Goal: Obtain resource: Download file/media

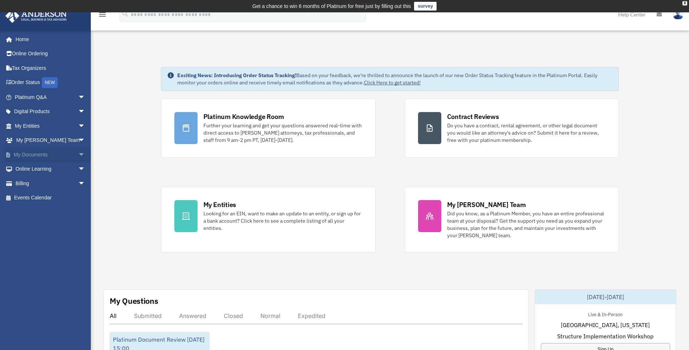
click at [34, 153] on link "My Documents arrow_drop_down" at bounding box center [50, 154] width 91 height 15
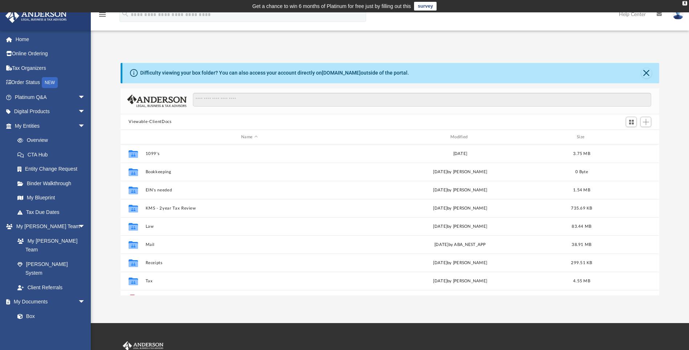
scroll to position [160, 533]
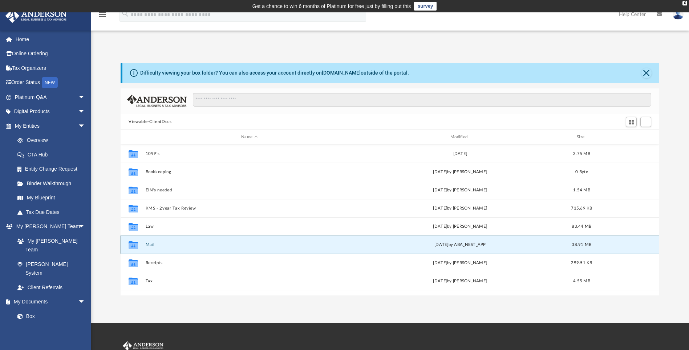
click at [153, 243] on button "Mail" at bounding box center [250, 244] width 208 height 5
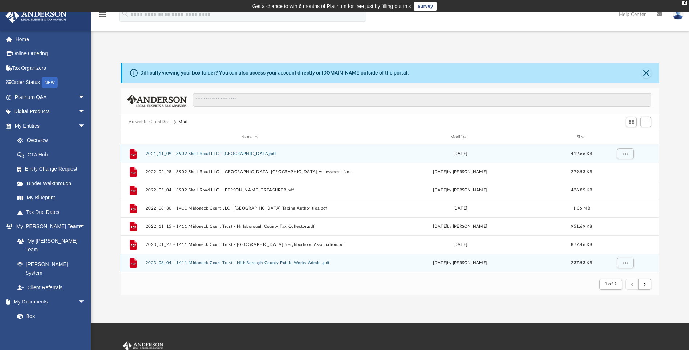
scroll to position [137, 533]
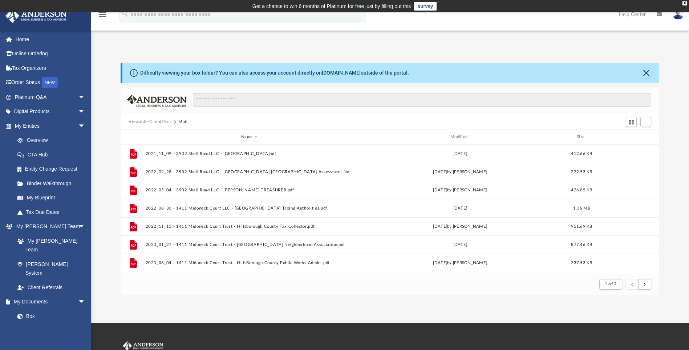
click at [243, 135] on div "Name" at bounding box center [249, 137] width 208 height 7
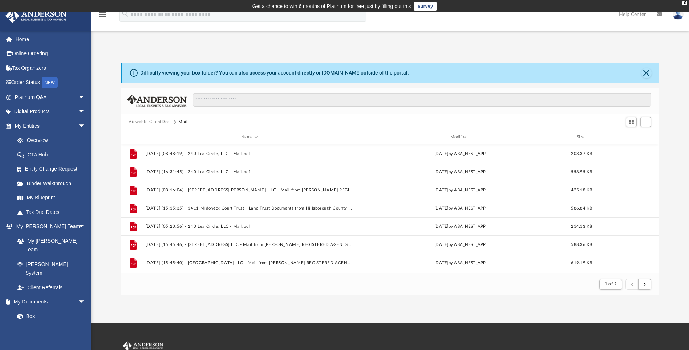
click at [162, 121] on button "Viewable-ClientDocs" at bounding box center [150, 121] width 43 height 7
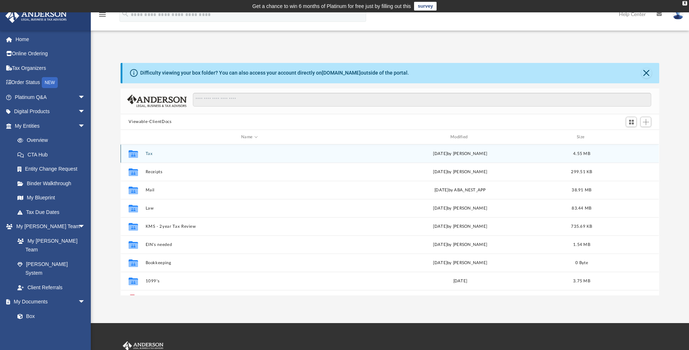
scroll to position [160, 533]
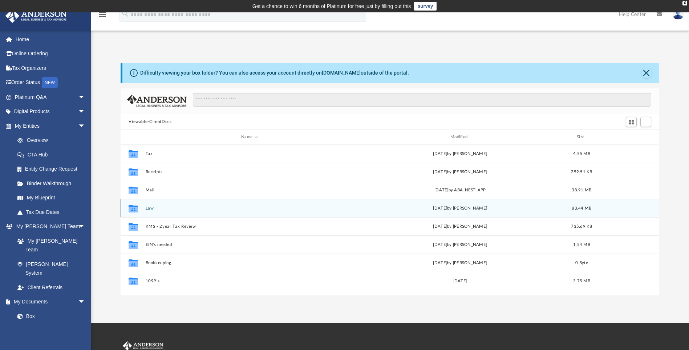
click at [153, 209] on button "Law" at bounding box center [250, 208] width 208 height 5
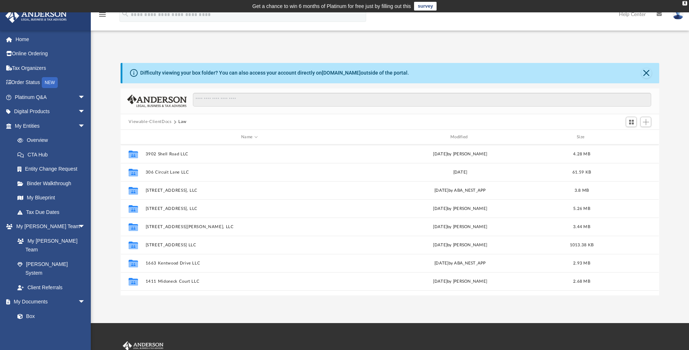
scroll to position [254, 0]
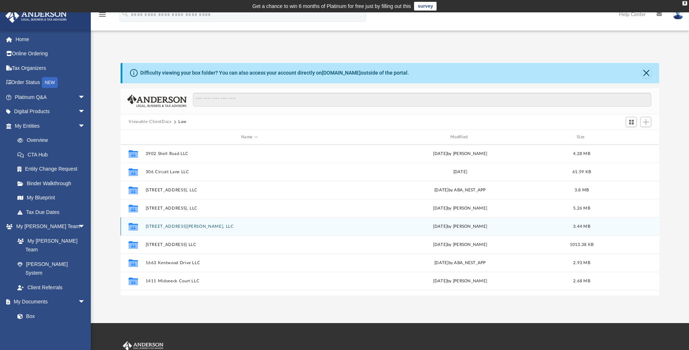
click at [185, 223] on div "Collaborated Folder 232 Culbertson Avenue, LLC Mon Sep 8 2025 by Morgan Winkler…" at bounding box center [390, 226] width 539 height 18
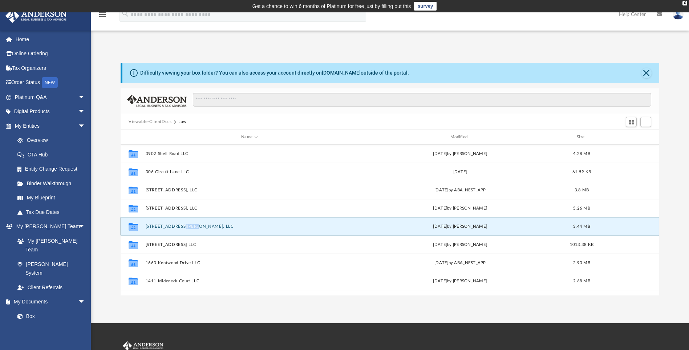
click at [185, 223] on div "Collaborated Folder 232 Culbertson Avenue, LLC Mon Sep 8 2025 by Morgan Winkler…" at bounding box center [390, 226] width 539 height 18
drag, startPoint x: 185, startPoint y: 223, endPoint x: 132, endPoint y: 225, distance: 52.4
click at [132, 225] on icon "grid" at bounding box center [133, 228] width 9 height 6
click at [423, 226] on div "Mon Sep 8 2025 by Morgan Winkler" at bounding box center [460, 226] width 208 height 7
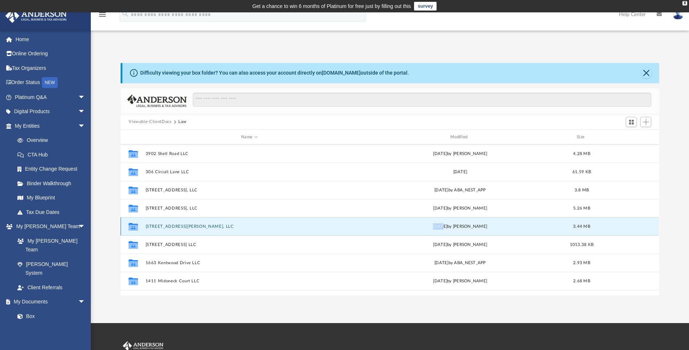
click at [423, 226] on div "Mon Sep 8 2025 by Morgan Winkler" at bounding box center [460, 226] width 208 height 7
click at [150, 226] on button "232 Culbertson Avenue, LLC" at bounding box center [250, 226] width 208 height 5
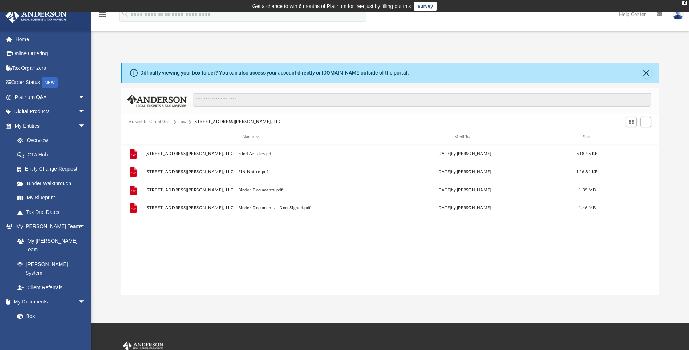
scroll to position [0, 0]
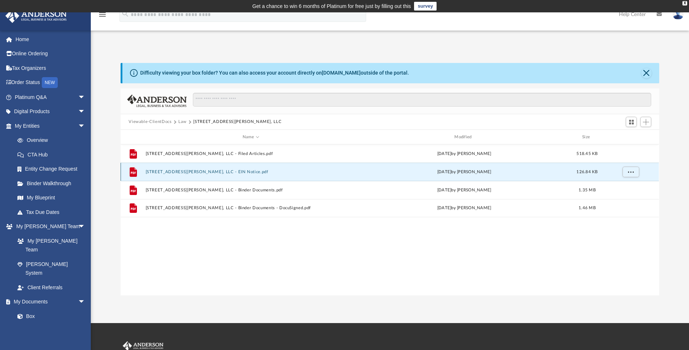
click at [221, 170] on button "232 Culbertson Avenue, LLC - EIN Notice.pdf" at bounding box center [251, 171] width 210 height 5
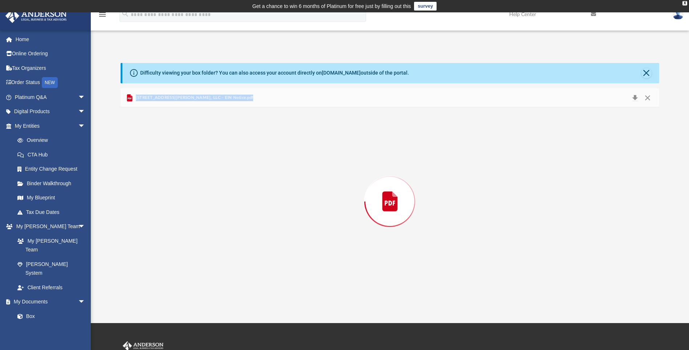
click at [221, 170] on div "Preview" at bounding box center [390, 201] width 539 height 188
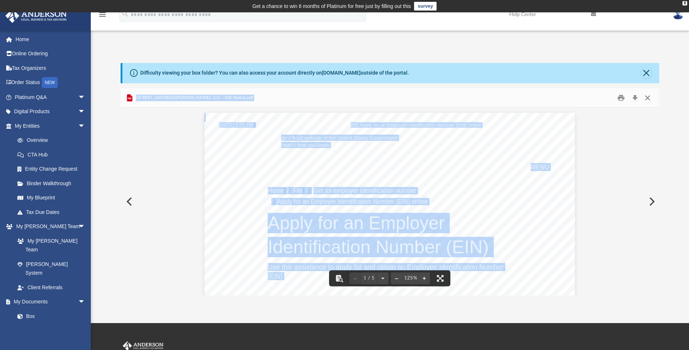
click at [649, 97] on button "Close" at bounding box center [647, 97] width 13 height 11
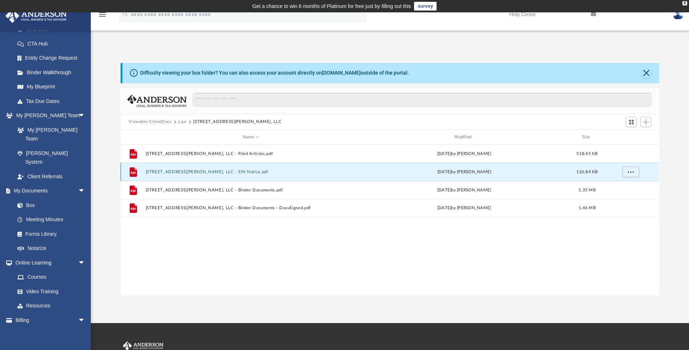
click at [222, 169] on div "File 232 Culbertson Avenue, LLC - EIN Notice.pdf Fri Sep 5 2025 by Morgan Winkl…" at bounding box center [390, 171] width 539 height 18
click at [148, 172] on button "232 Culbertson Avenue, LLC - EIN Notice.pdf" at bounding box center [251, 171] width 210 height 5
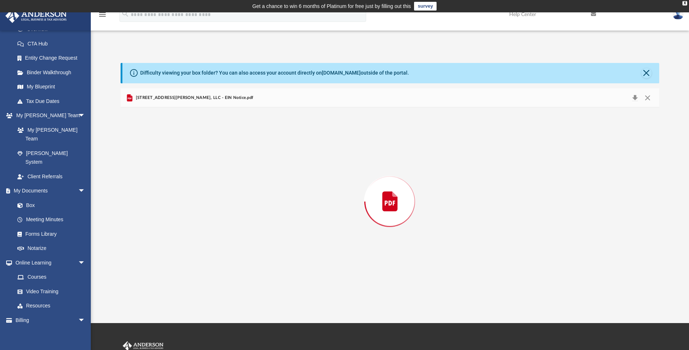
click at [148, 172] on div "Preview" at bounding box center [390, 201] width 539 height 188
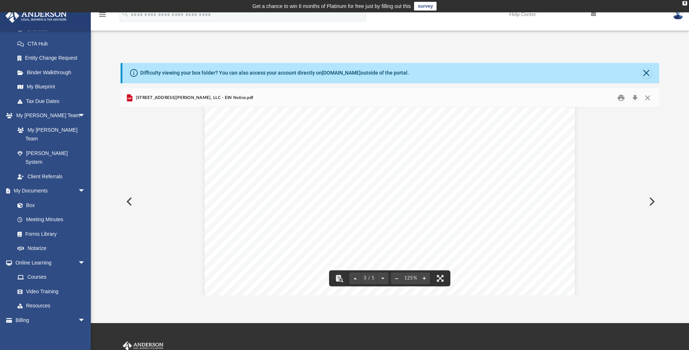
scroll to position [1163, 0]
click at [648, 97] on button "Close" at bounding box center [647, 97] width 13 height 11
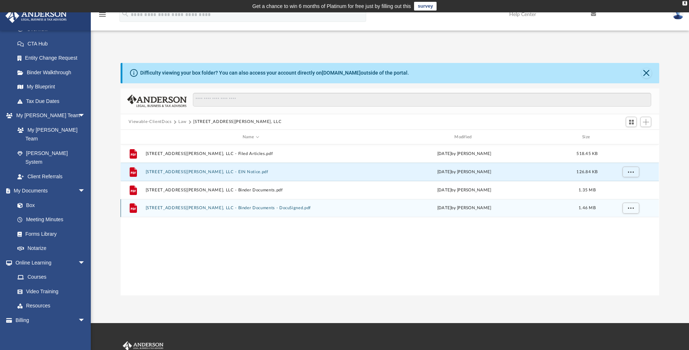
click at [241, 210] on div "File 232 Culbertson Avenue, LLC - Binder Documents - DocuSigned.pdf Mon Sep 8 2…" at bounding box center [390, 208] width 539 height 18
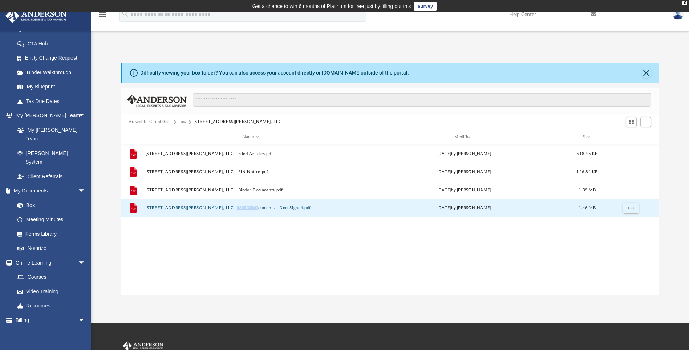
click at [241, 210] on div "File 232 Culbertson Avenue, LLC - Binder Documents - DocuSigned.pdf Mon Sep 8 2…" at bounding box center [390, 208] width 539 height 18
drag, startPoint x: 241, startPoint y: 210, endPoint x: 277, endPoint y: 208, distance: 36.4
click at [277, 208] on button "232 Culbertson Avenue, LLC - Binder Documents - DocuSigned.pdf" at bounding box center [251, 208] width 210 height 5
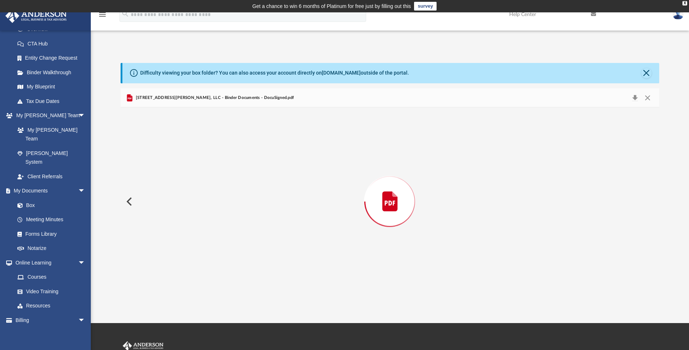
click at [277, 208] on div "Preview" at bounding box center [390, 201] width 539 height 188
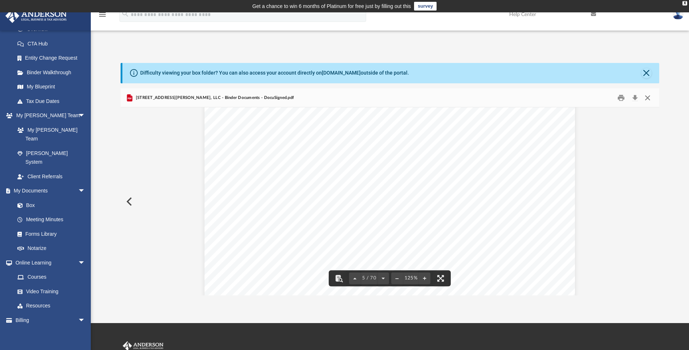
click at [649, 98] on button "Close" at bounding box center [647, 97] width 13 height 11
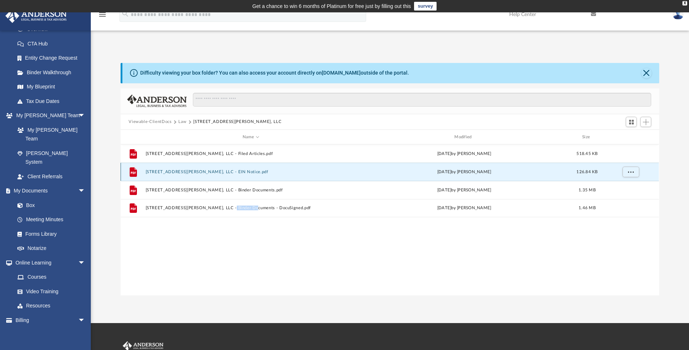
click at [214, 169] on button "232 Culbertson Avenue, LLC - EIN Notice.pdf" at bounding box center [251, 171] width 210 height 5
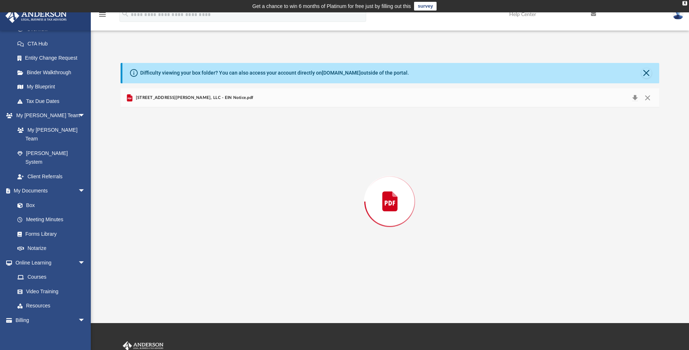
click at [214, 169] on div "Preview" at bounding box center [390, 201] width 539 height 188
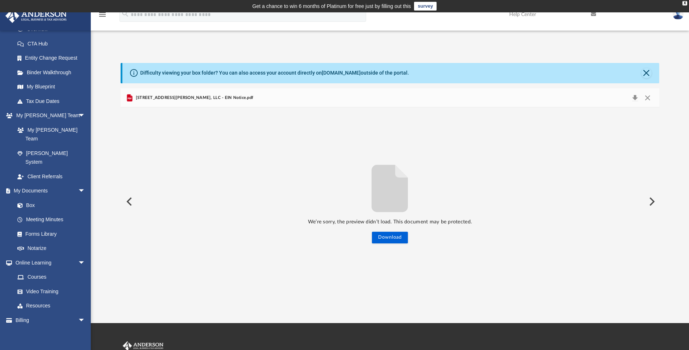
click at [205, 99] on span "232 Culbertson Avenue, LLC - EIN Notice.pdf" at bounding box center [193, 97] width 119 height 7
click at [387, 240] on button "Download" at bounding box center [390, 237] width 36 height 12
click at [648, 96] on button "Close" at bounding box center [647, 98] width 13 height 10
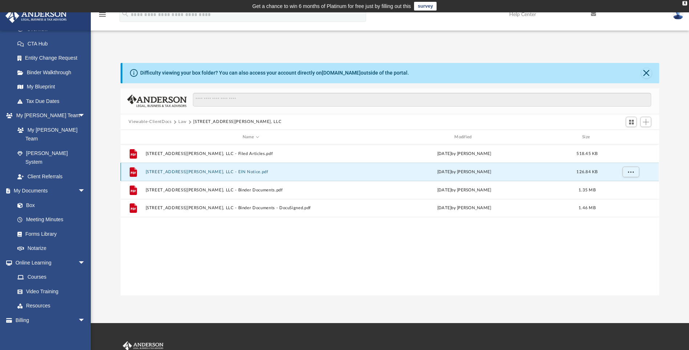
click at [222, 171] on button "232 Culbertson Avenue, LLC - EIN Notice.pdf" at bounding box center [251, 171] width 210 height 5
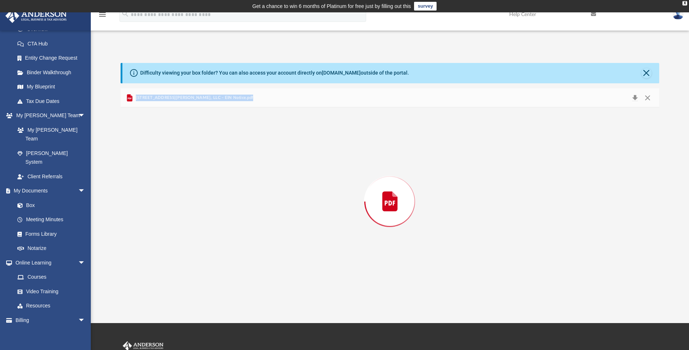
click at [222, 171] on div "Preview" at bounding box center [390, 201] width 539 height 188
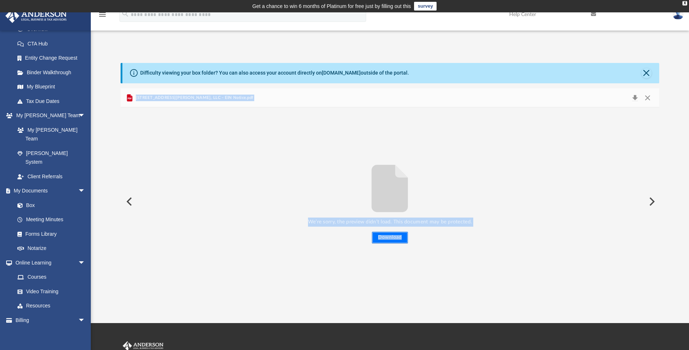
click at [384, 237] on button "Download" at bounding box center [390, 237] width 36 height 12
click at [651, 96] on button "Close" at bounding box center [647, 98] width 13 height 10
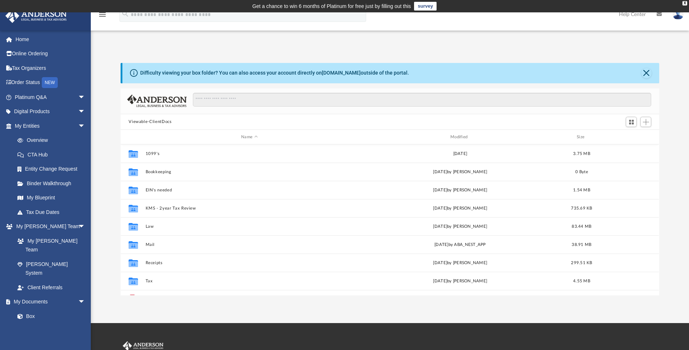
scroll to position [160, 533]
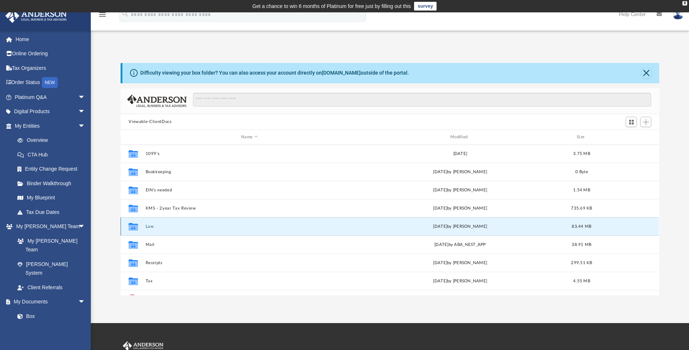
click at [153, 226] on button "Law" at bounding box center [250, 226] width 208 height 5
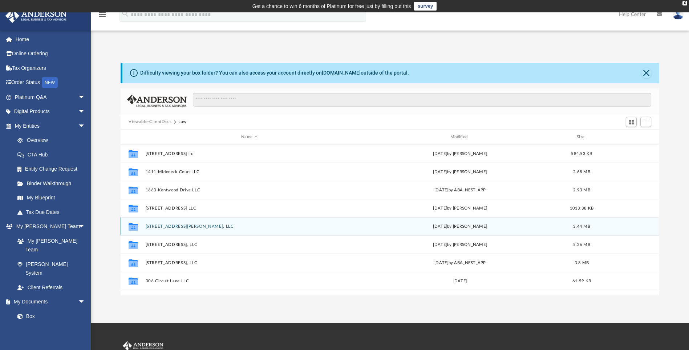
click at [175, 225] on button "[STREET_ADDRESS][PERSON_NAME], LLC" at bounding box center [250, 226] width 208 height 5
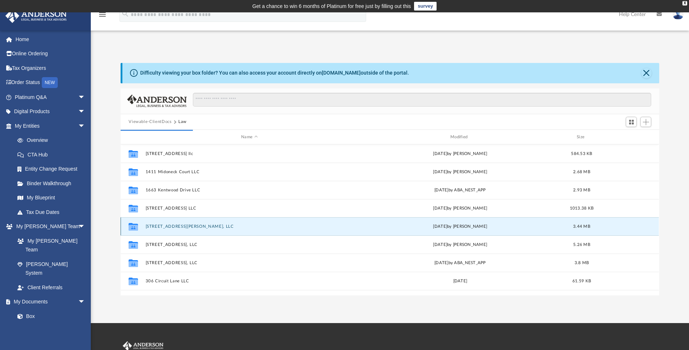
click at [175, 225] on button "[STREET_ADDRESS][PERSON_NAME], LLC" at bounding box center [250, 226] width 208 height 5
click at [188, 227] on button "232 Culbertson Avenue, LLC" at bounding box center [250, 226] width 208 height 5
click at [159, 225] on button "232 Culbertson Avenue, LLC" at bounding box center [250, 226] width 208 height 5
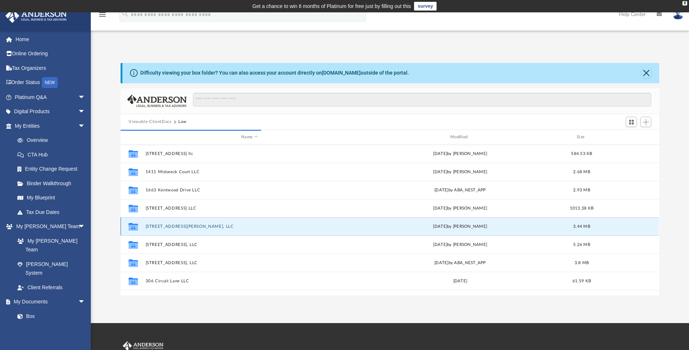
click at [159, 225] on button "232 Culbertson Avenue, LLC" at bounding box center [250, 226] width 208 height 5
click at [133, 228] on icon "grid" at bounding box center [133, 227] width 9 height 8
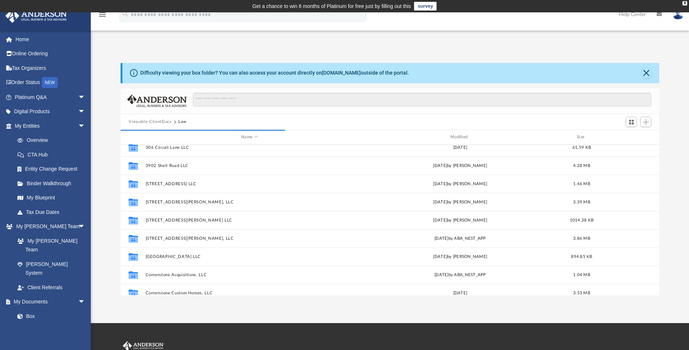
scroll to position [0, 0]
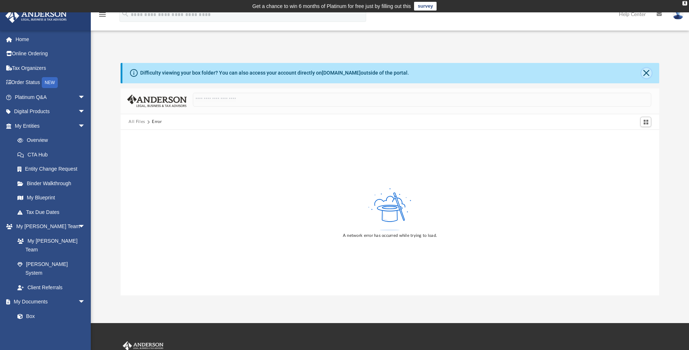
click at [646, 72] on button "Close" at bounding box center [647, 73] width 10 height 10
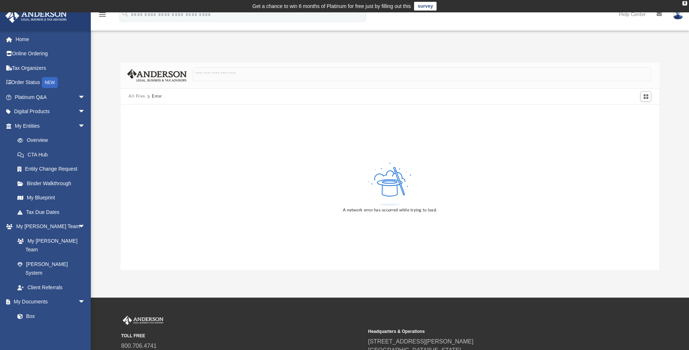
click at [137, 96] on button "All Files" at bounding box center [137, 96] width 17 height 7
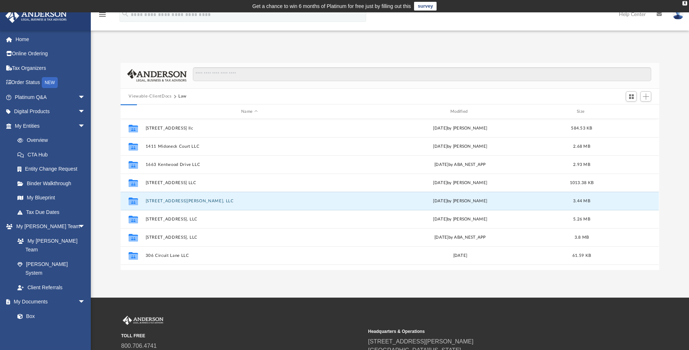
scroll to position [160, 533]
click at [166, 203] on button "232 Culbertson Avenue, LLC" at bounding box center [250, 200] width 208 height 5
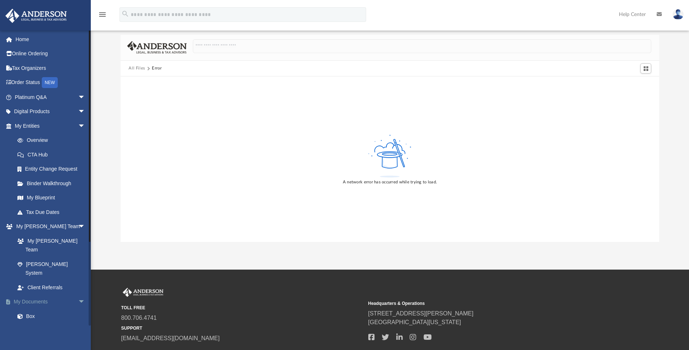
scroll to position [0, 0]
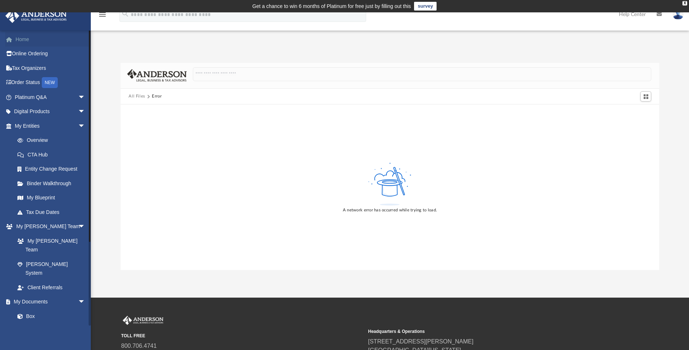
click at [32, 43] on link "Home" at bounding box center [50, 39] width 91 height 15
